Goal: Find contact information: Find contact information

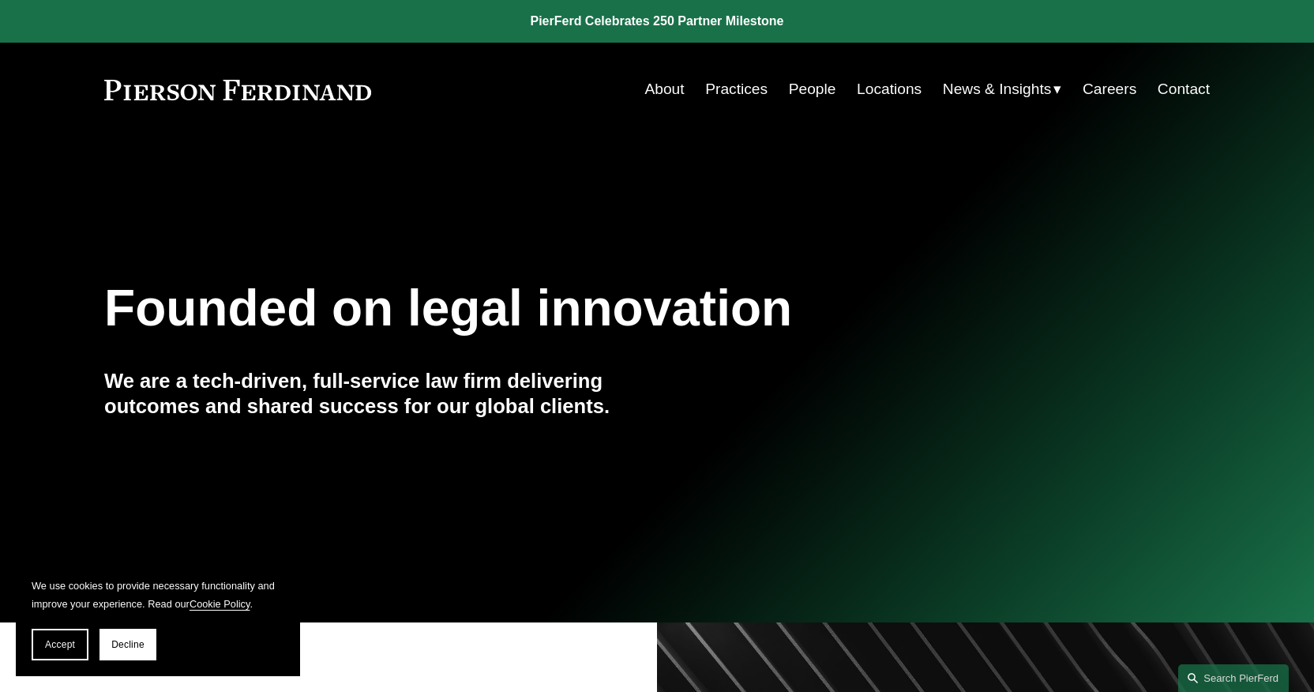
click at [1188, 93] on link "Contact" at bounding box center [1184, 89] width 52 height 30
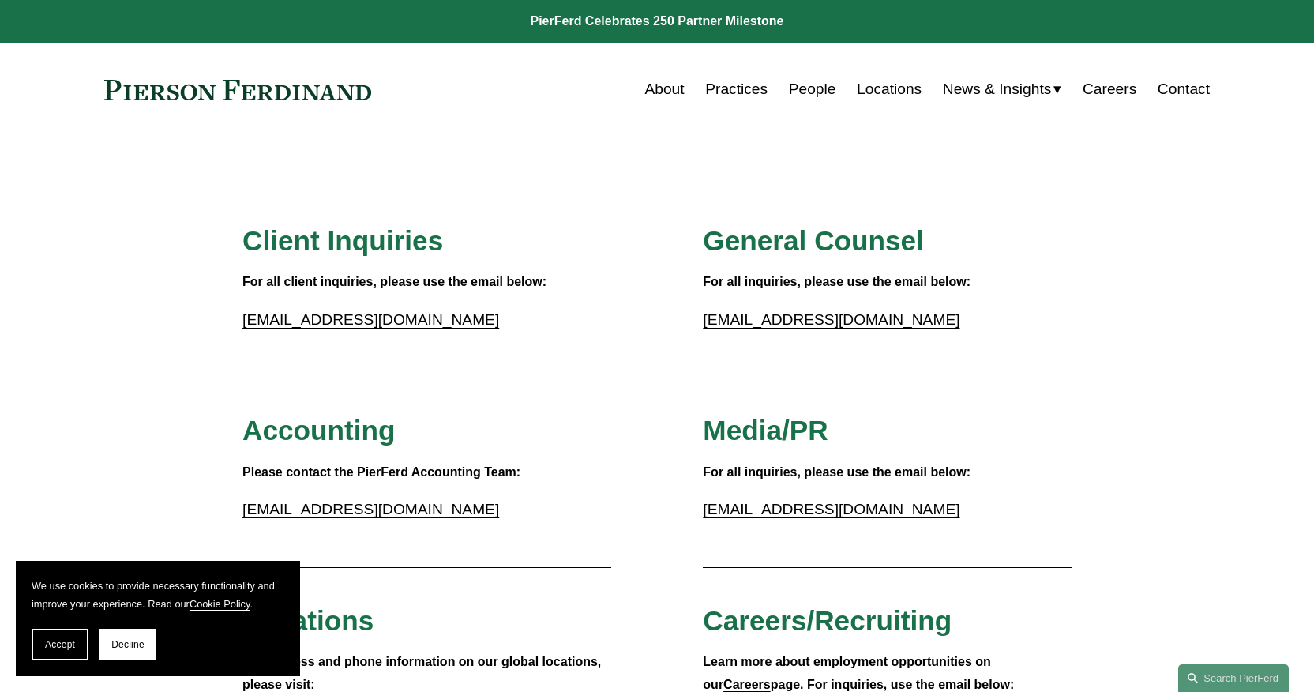
click at [874, 89] on link "Locations" at bounding box center [889, 89] width 65 height 30
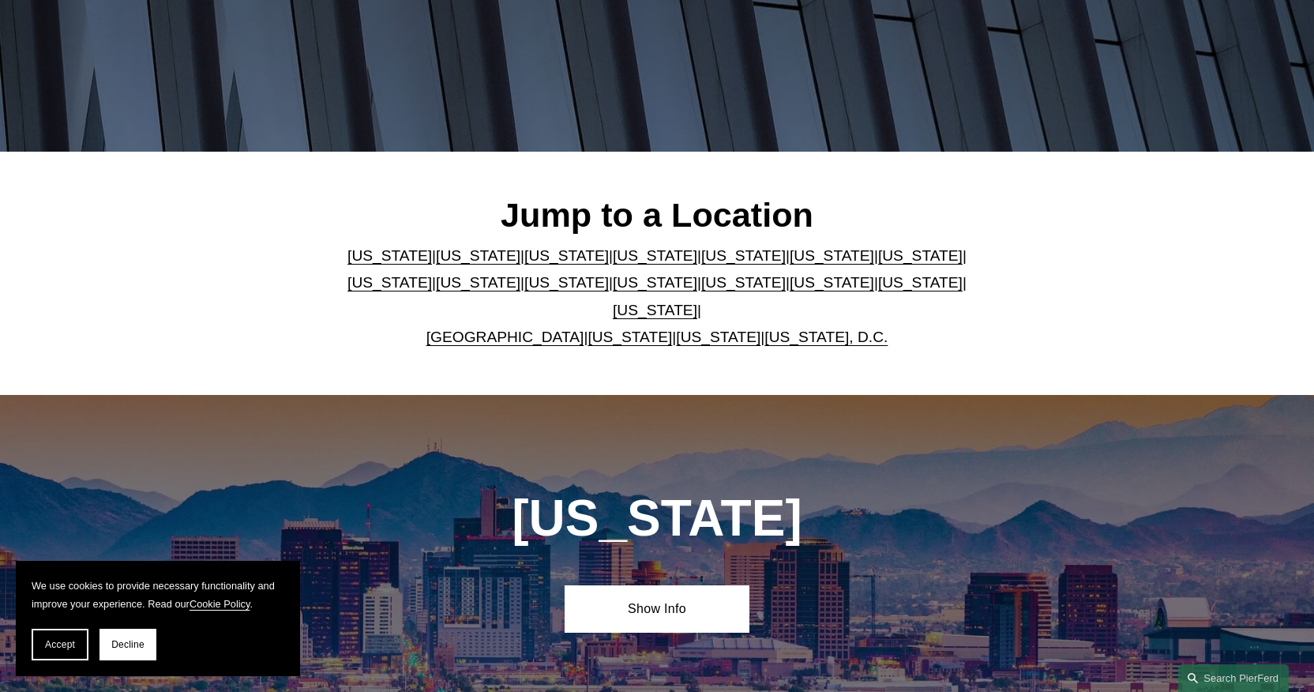
scroll to position [414, 0]
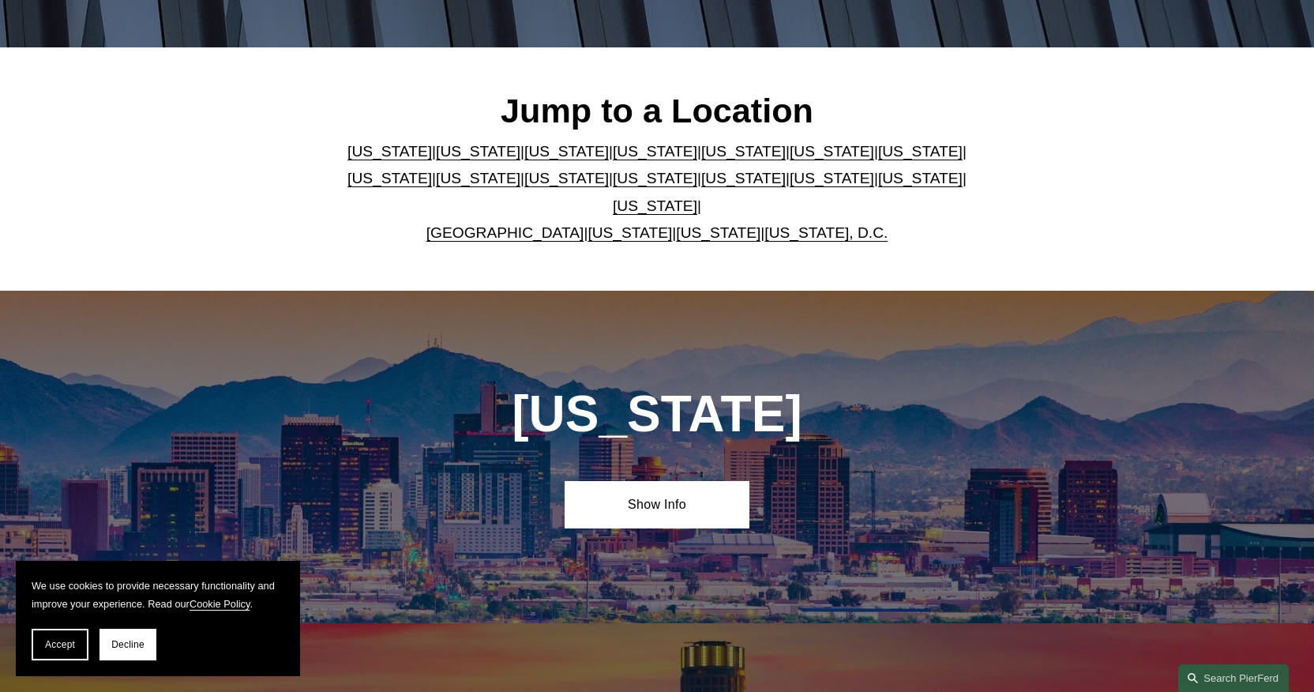
click at [439, 160] on link "California" at bounding box center [478, 151] width 84 height 17
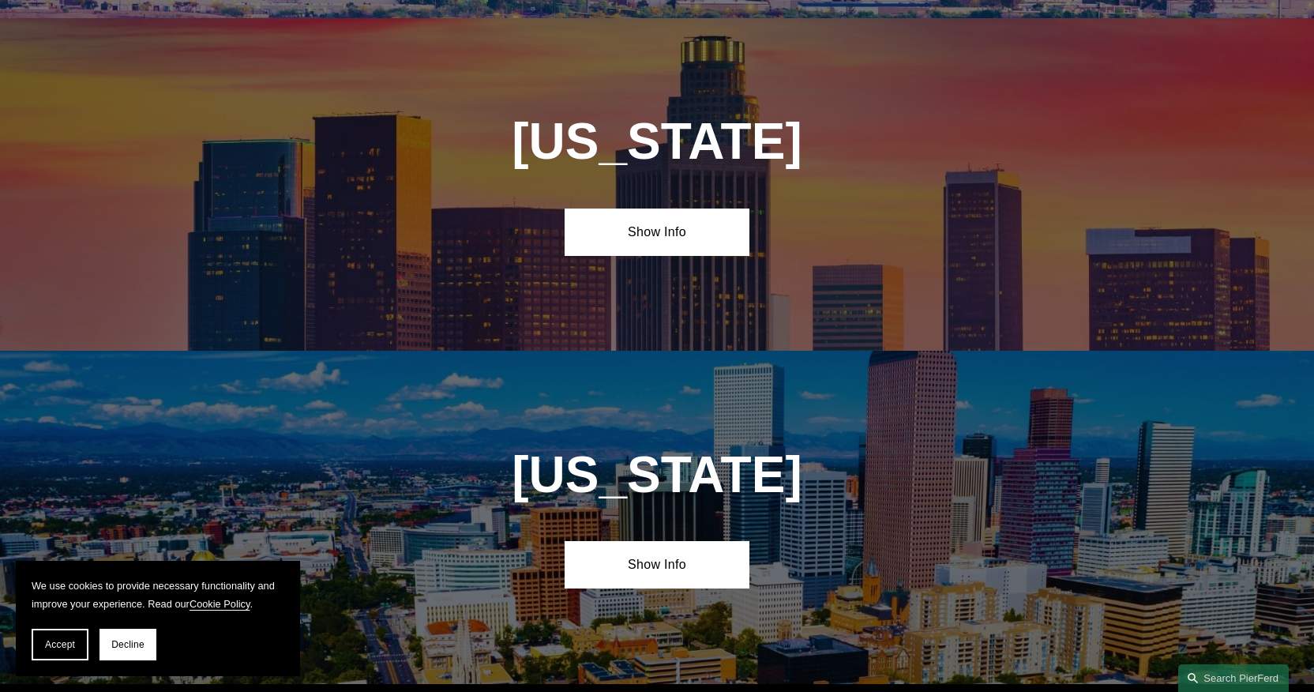
scroll to position [1023, 0]
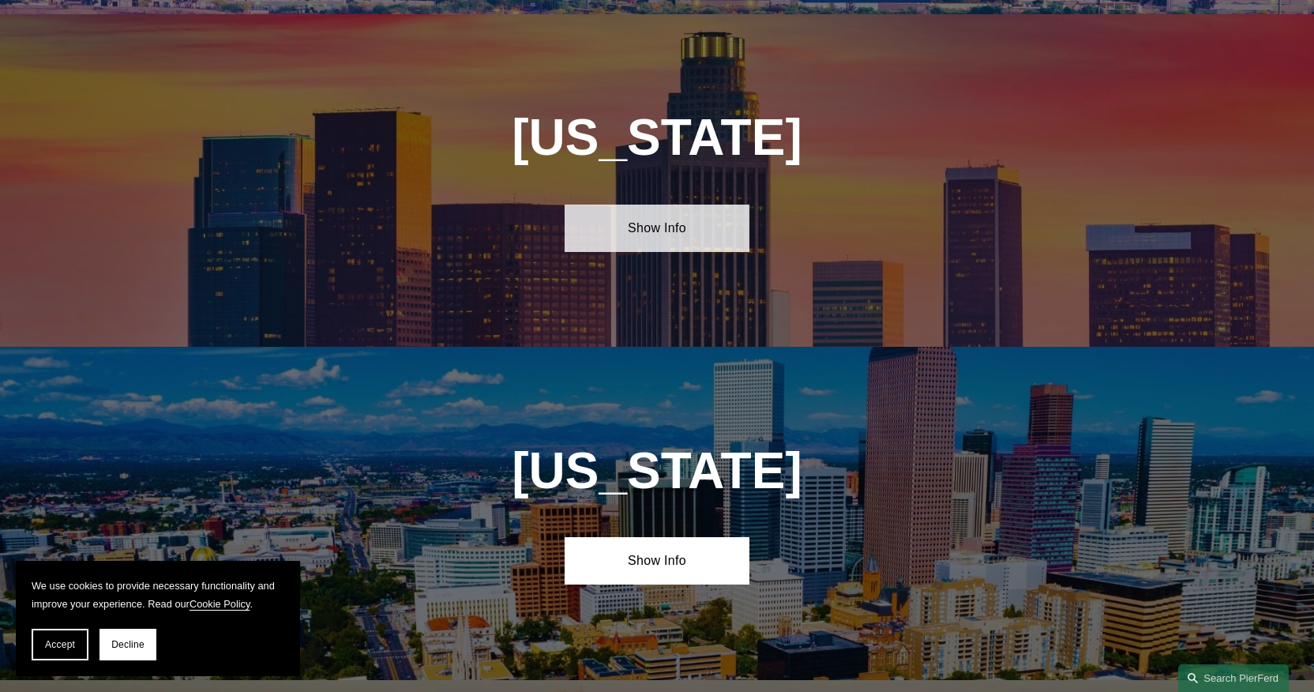
click at [658, 212] on link "Show Info" at bounding box center [657, 228] width 184 height 47
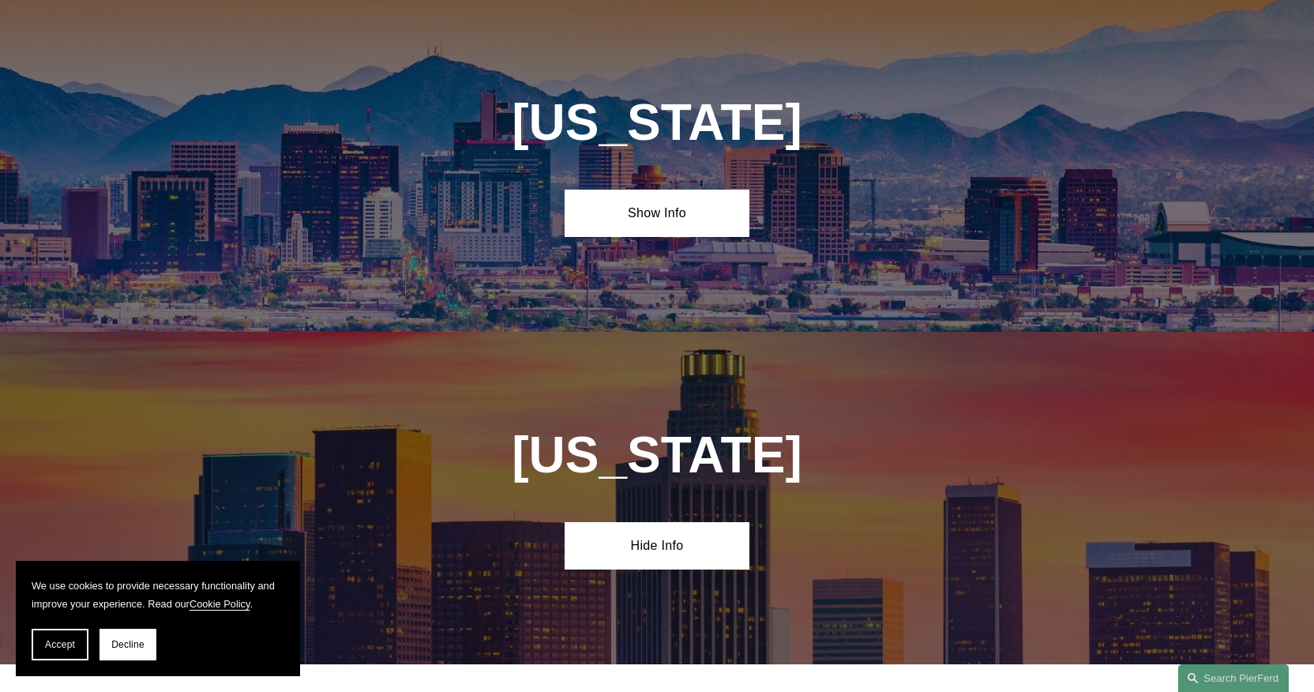
scroll to position [0, 0]
